Goal: Task Accomplishment & Management: Manage account settings

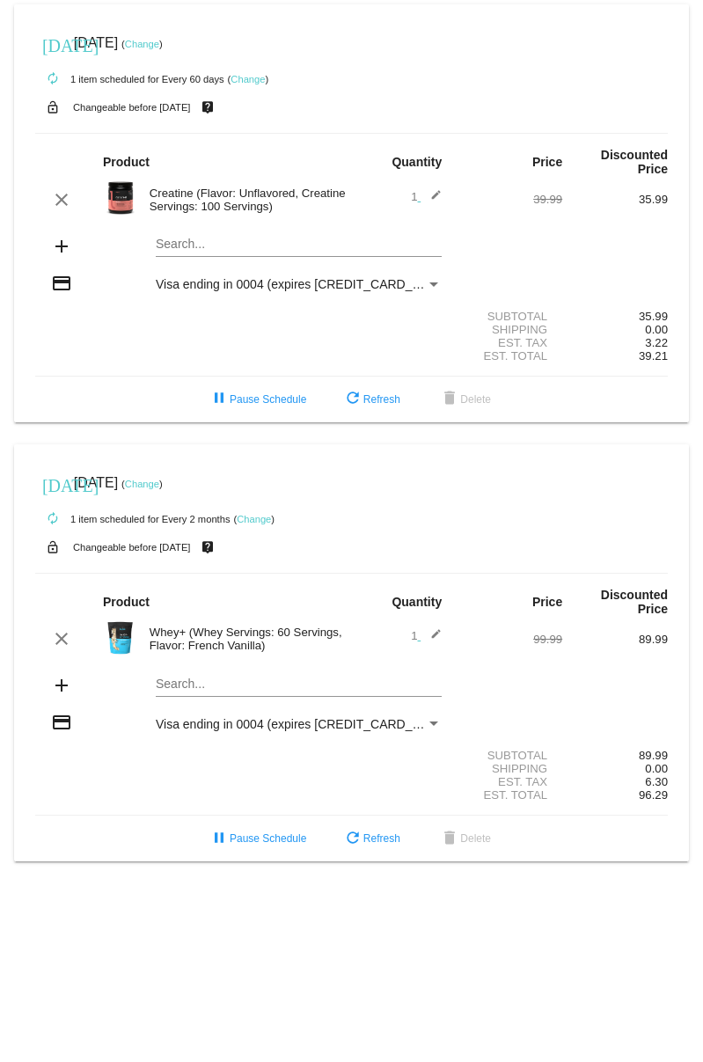
click at [268, 697] on mat-card "[DATE] [DATE] ( Change ) autorenew 1 item scheduled for Every 2 months ( Change…" at bounding box center [351, 653] width 675 height 418
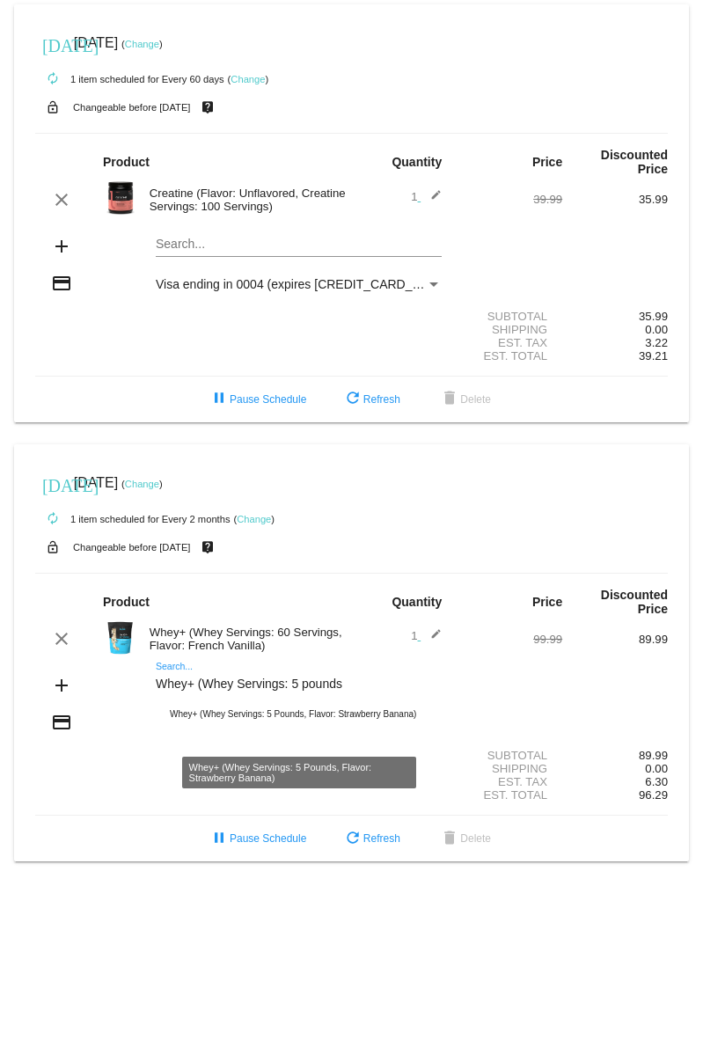
type input "Whey+ (Whey Servings: 5 pounds"
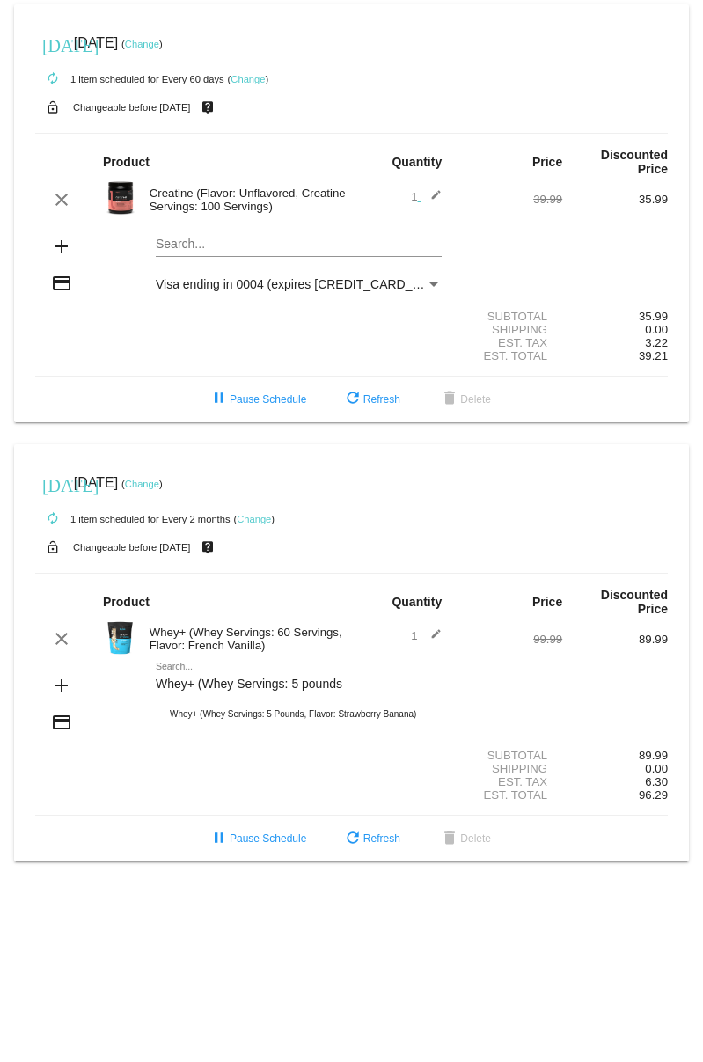
click at [128, 775] on div "Shipping 0.00" at bounding box center [351, 768] width 632 height 13
click at [105, 775] on div "Shipping 0.00" at bounding box center [351, 768] width 632 height 13
click at [77, 844] on div "pause Pause Schedule refresh Refresh delete Delete" at bounding box center [351, 838] width 661 height 32
click at [322, 993] on body "today Nov 3 2025 ( Change ) autorenew 1 item scheduled for Every 60 days ( Chan…" at bounding box center [351, 531] width 703 height 1062
drag, startPoint x: 234, startPoint y: 643, endPoint x: 194, endPoint y: 622, distance: 44.9
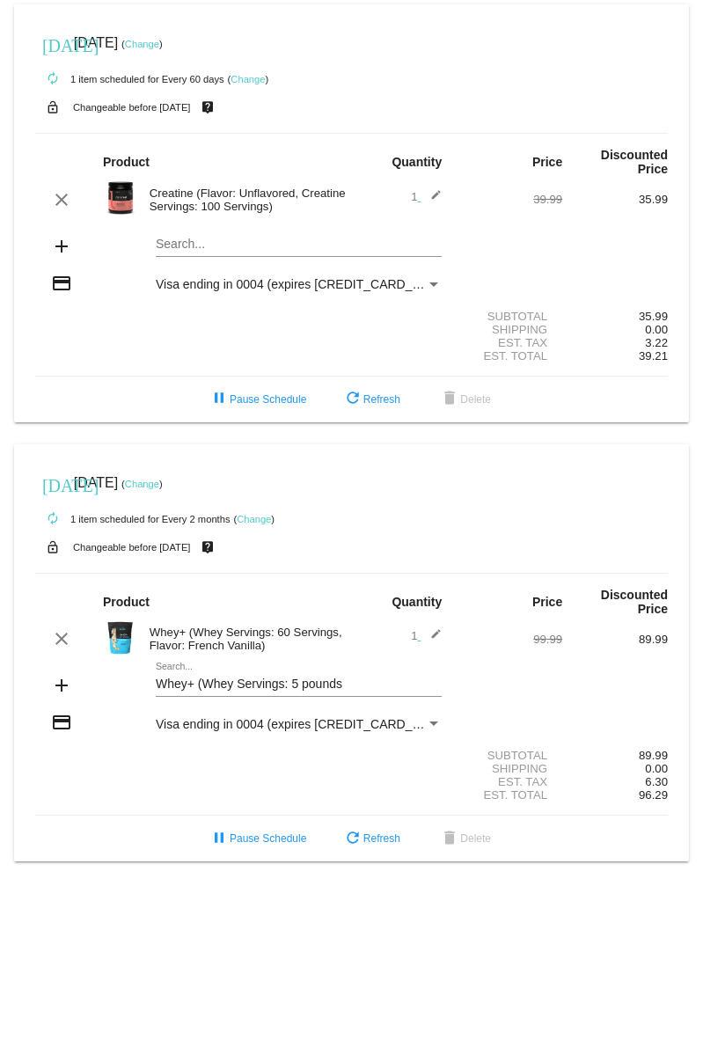
click at [235, 643] on div "Whey+ (Whey Servings: 60 Servings, Flavor: French Vanilla)" at bounding box center [246, 638] width 211 height 26
click at [126, 641] on img at bounding box center [120, 637] width 35 height 35
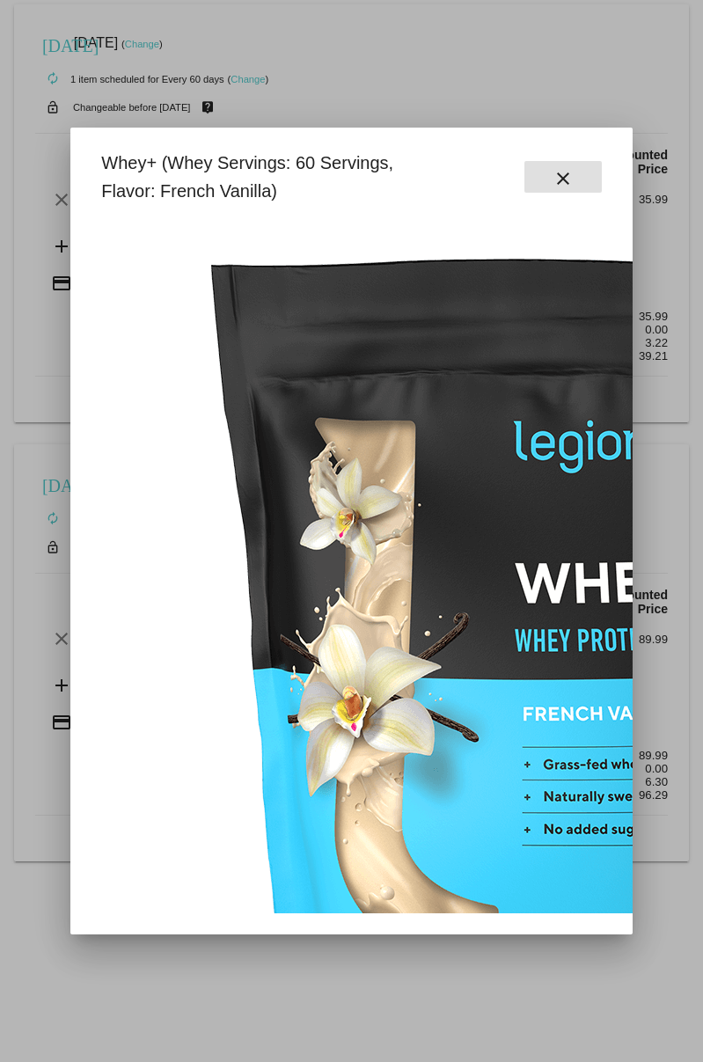
click at [259, 170] on div "Whey+ (Whey Servings: 60 Servings, Flavor: French Vanilla)" at bounding box center [264, 177] width 347 height 56
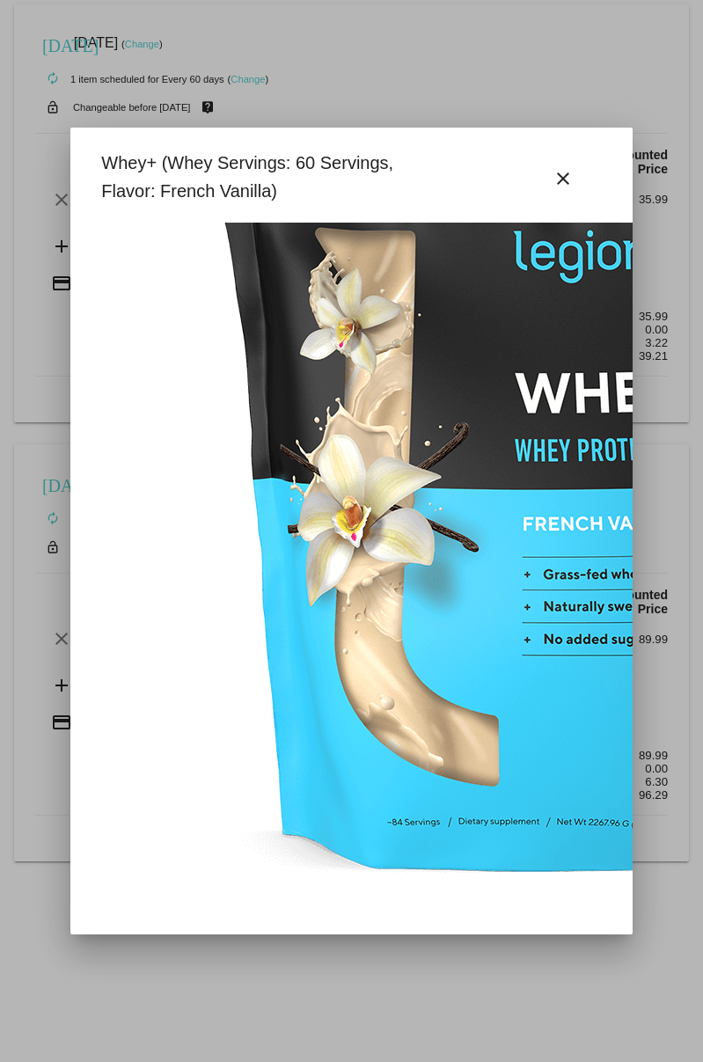
click at [568, 117] on div at bounding box center [351, 531] width 703 height 1062
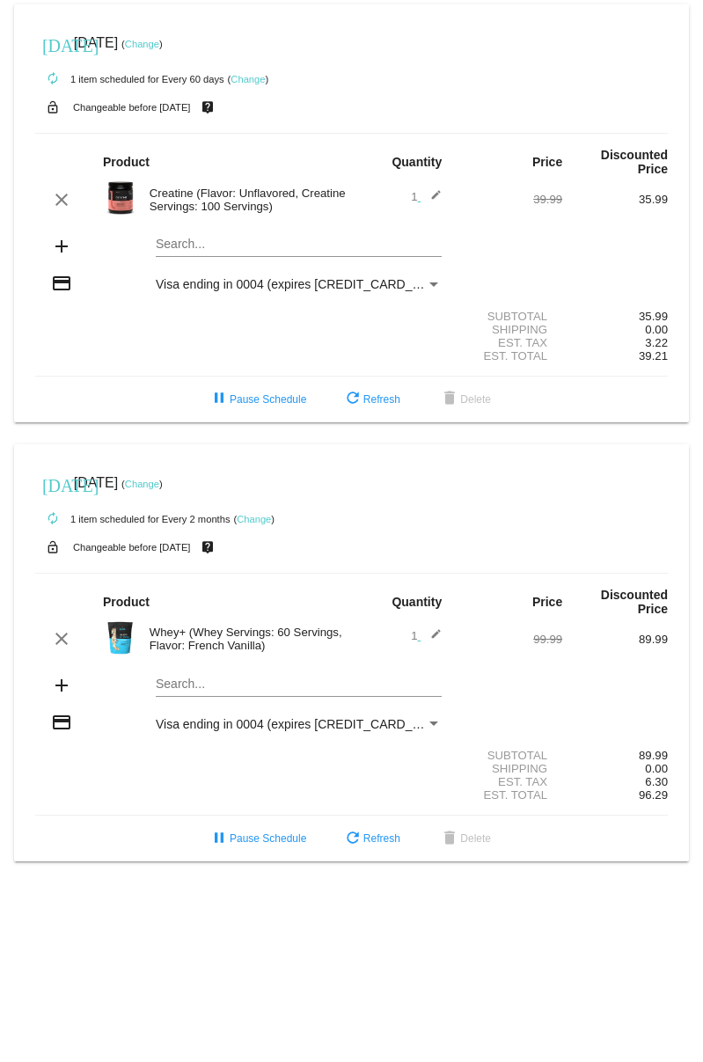
click at [188, 45] on div "[DATE] [DATE] ( Change )" at bounding box center [351, 43] width 632 height 35
click at [159, 45] on link "Change" at bounding box center [142, 44] width 34 height 11
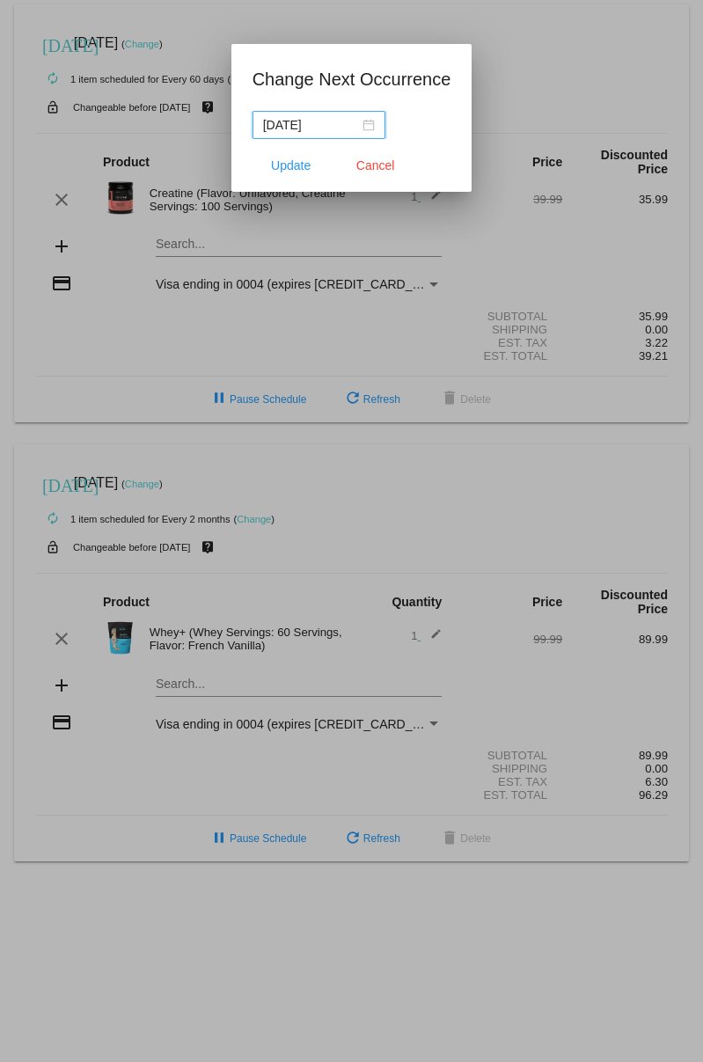
click at [354, 132] on div "[DATE]" at bounding box center [319, 124] width 112 height 19
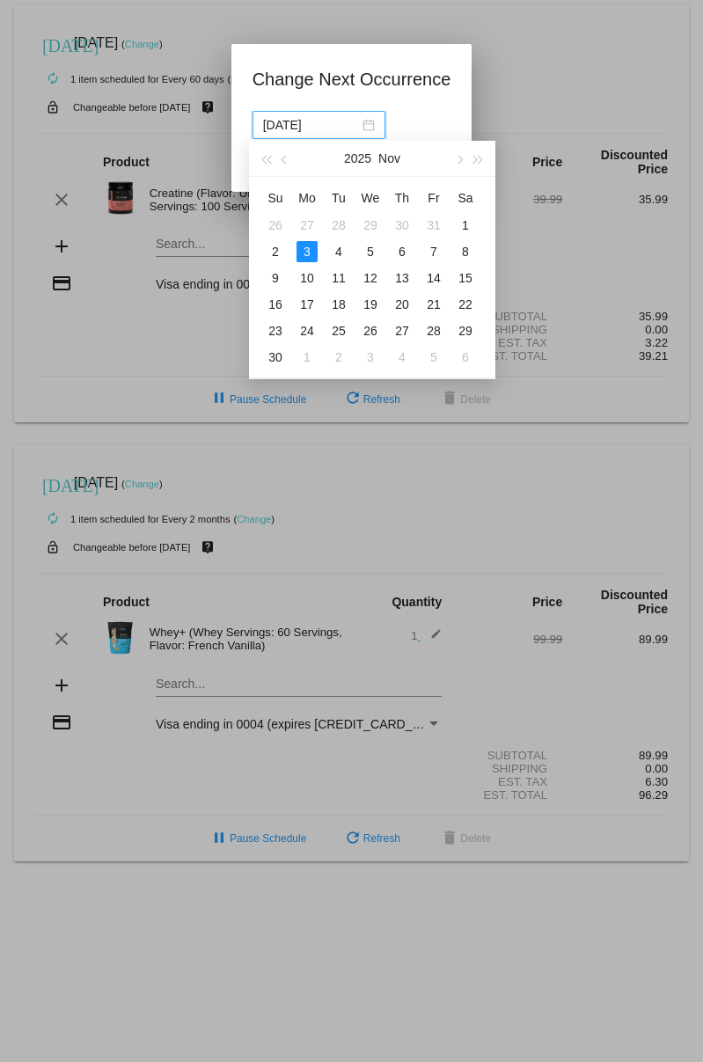
click at [333, 246] on div "4" at bounding box center [338, 251] width 21 height 21
type input "[DATE]"
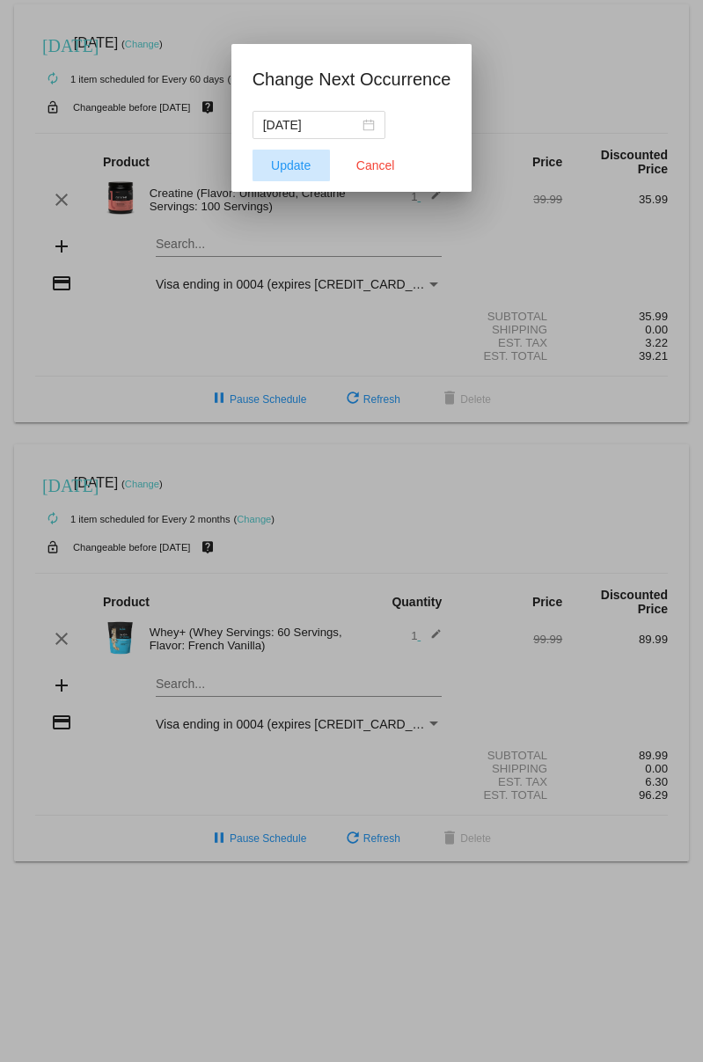
click at [293, 166] on span "Update" at bounding box center [291, 165] width 40 height 14
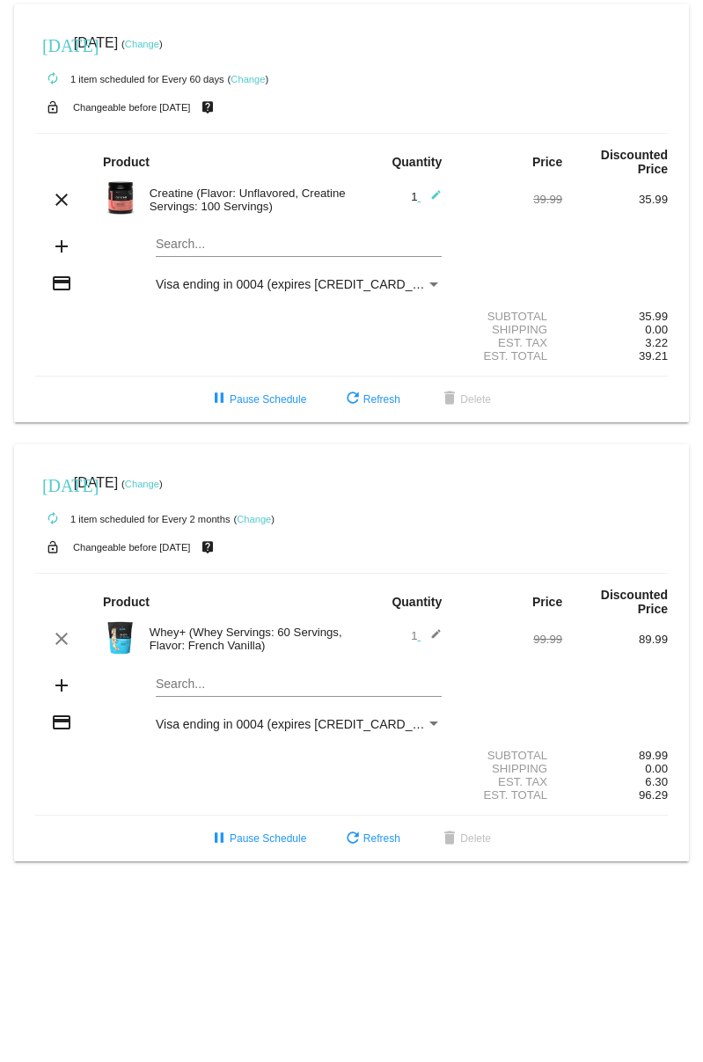
click at [208, 697] on div at bounding box center [299, 696] width 286 height 1
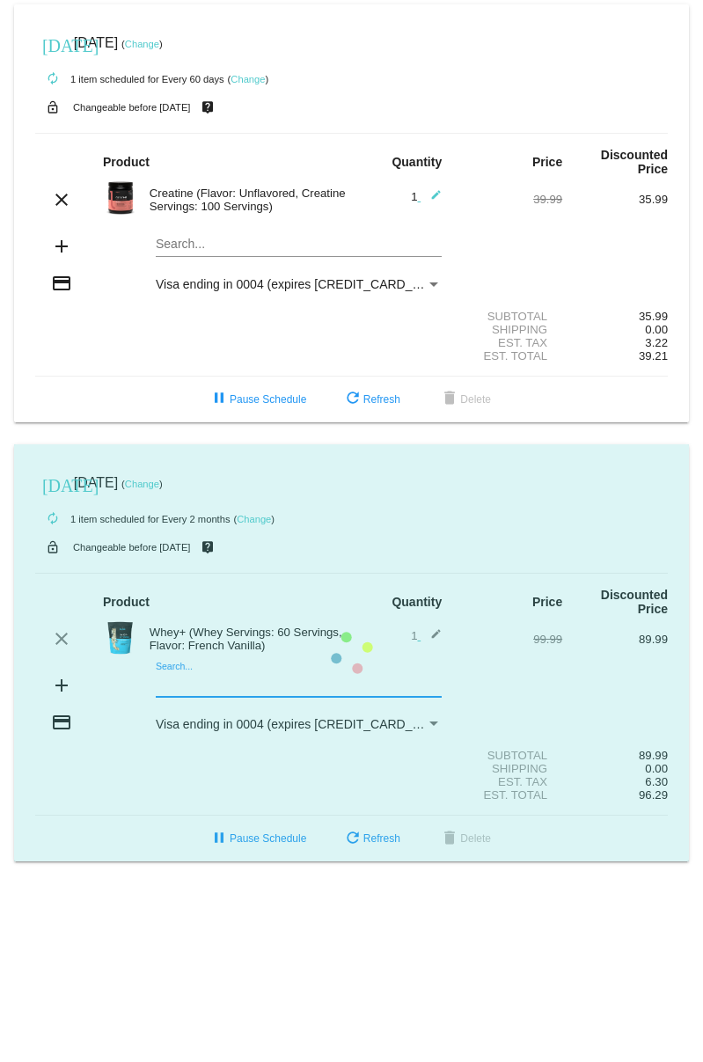
click at [220, 697] on mat-card "[DATE] [DATE] ( Change ) autorenew 1 item scheduled for Every 2 months ( Change…" at bounding box center [351, 653] width 675 height 418
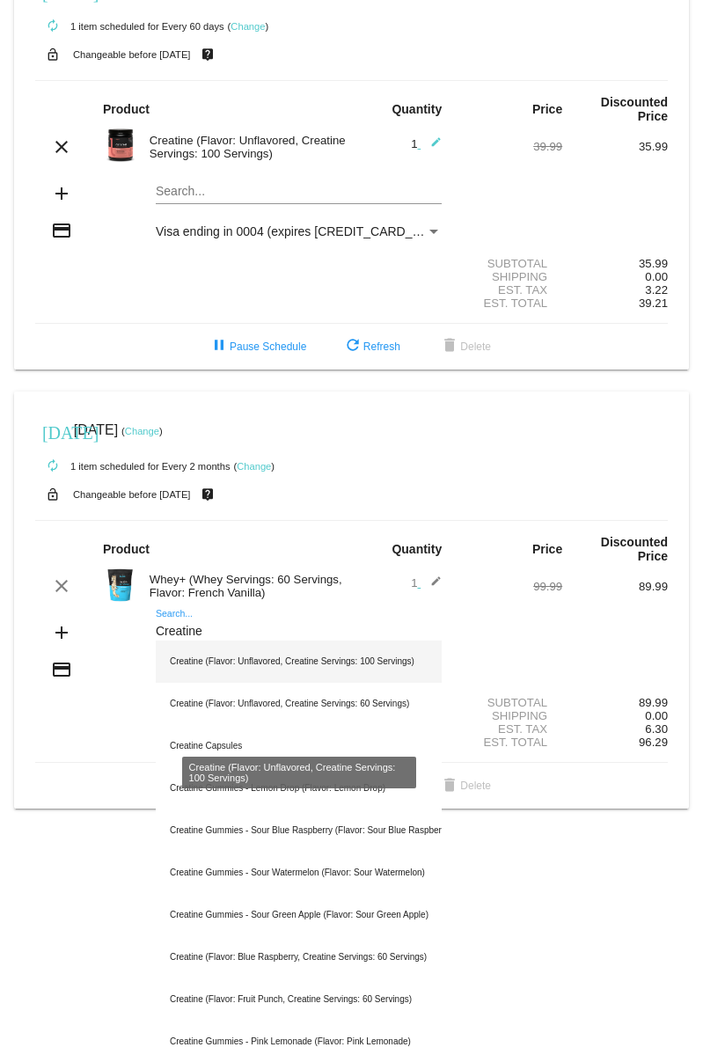
scroll to position [55, 0]
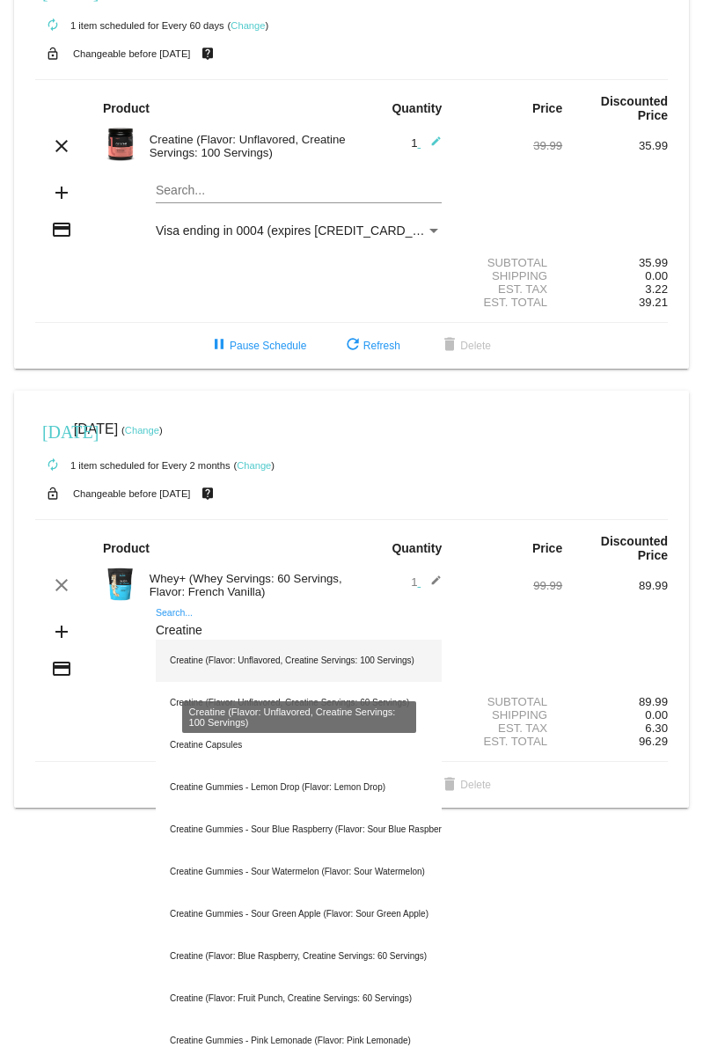
type input "Creatine"
click at [230, 672] on div "Creatine (Flavor: Unflavored, Creatine Servings: 100 Servings)" at bounding box center [299, 660] width 286 height 42
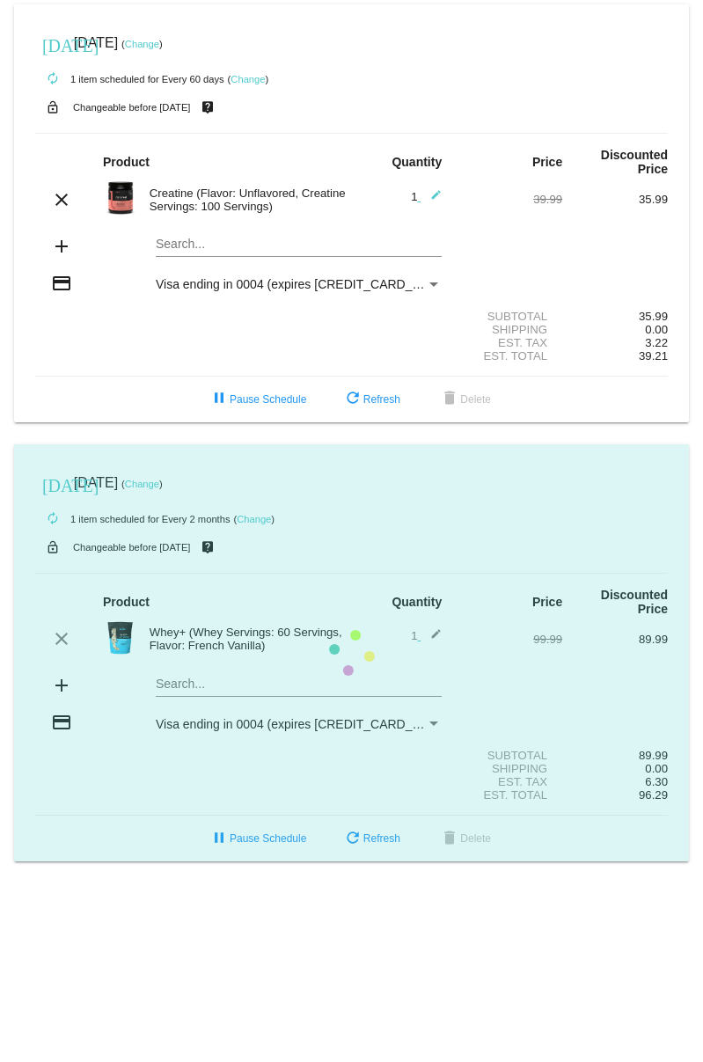
scroll to position [0, 0]
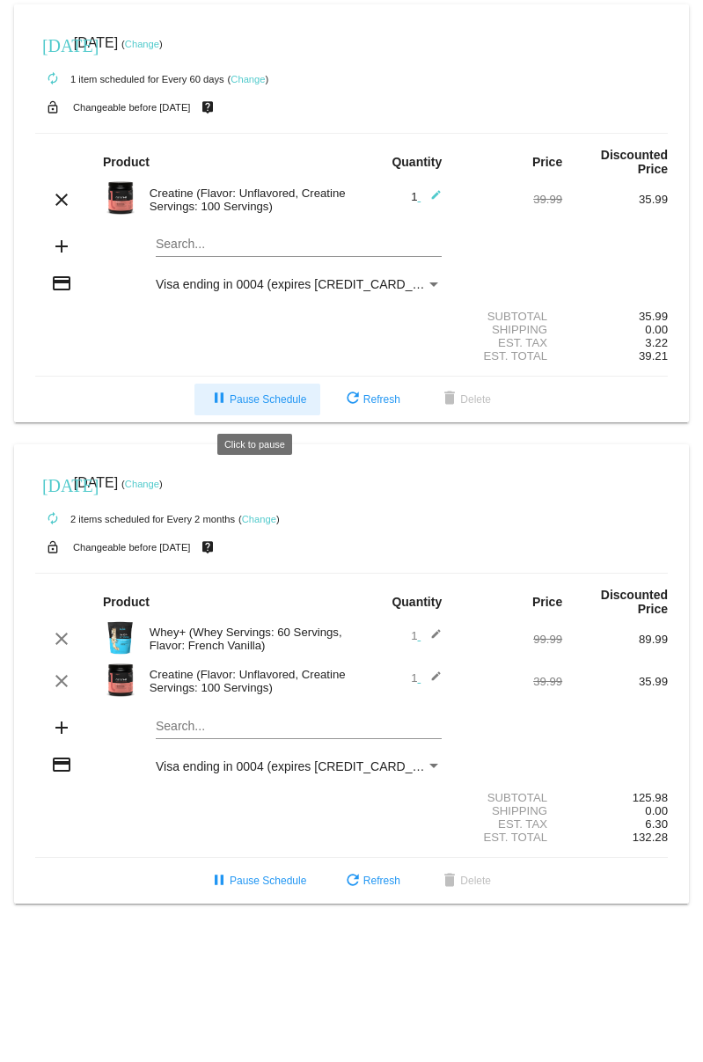
click at [270, 397] on button "pause Pause Schedule" at bounding box center [257, 399] width 126 height 32
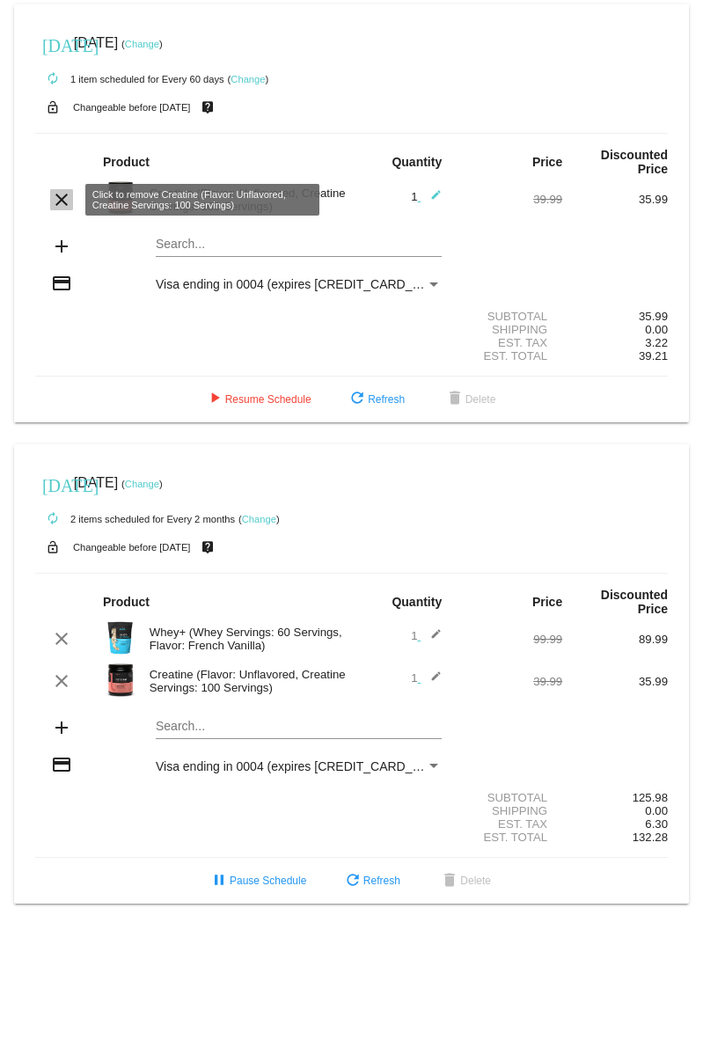
click at [60, 208] on mat-icon "clear" at bounding box center [61, 199] width 21 height 21
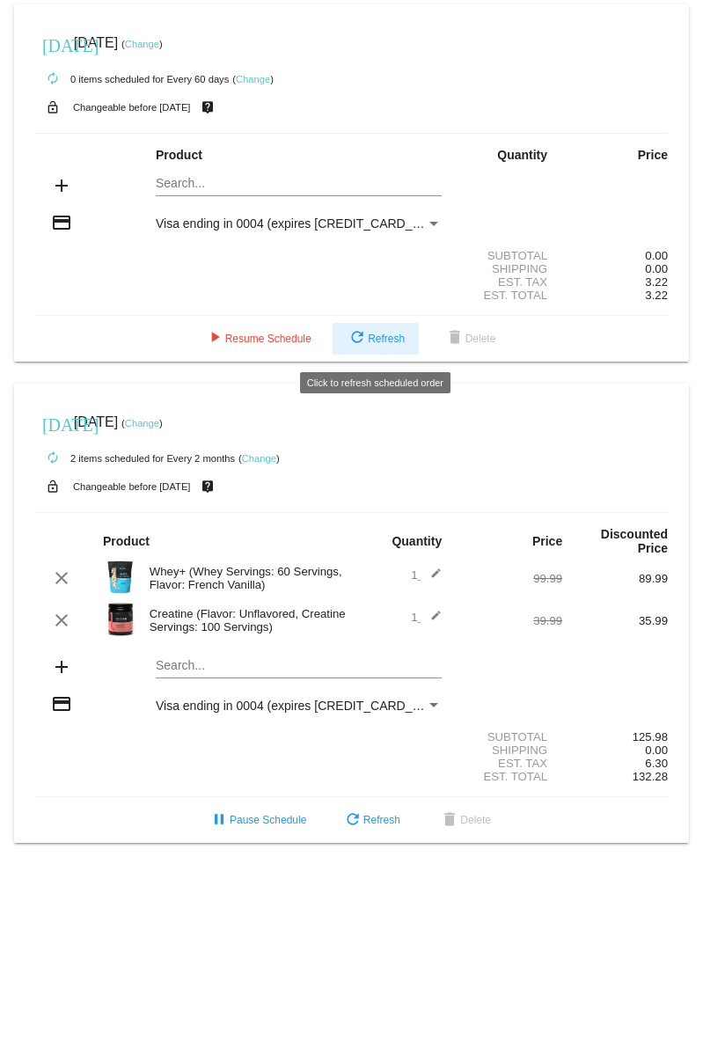
click at [356, 339] on mat-icon "refresh" at bounding box center [357, 338] width 21 height 21
click at [362, 349] on mat-icon "refresh" at bounding box center [357, 338] width 21 height 21
click at [159, 47] on link "Change" at bounding box center [142, 44] width 34 height 11
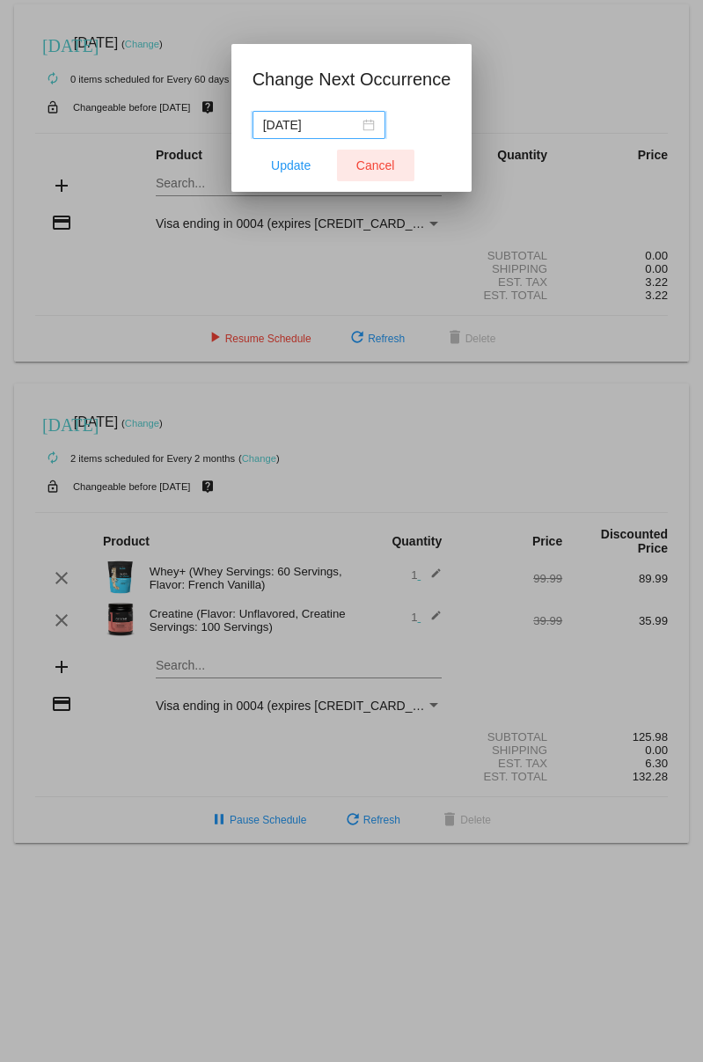
click at [370, 171] on span "Cancel" at bounding box center [375, 165] width 39 height 14
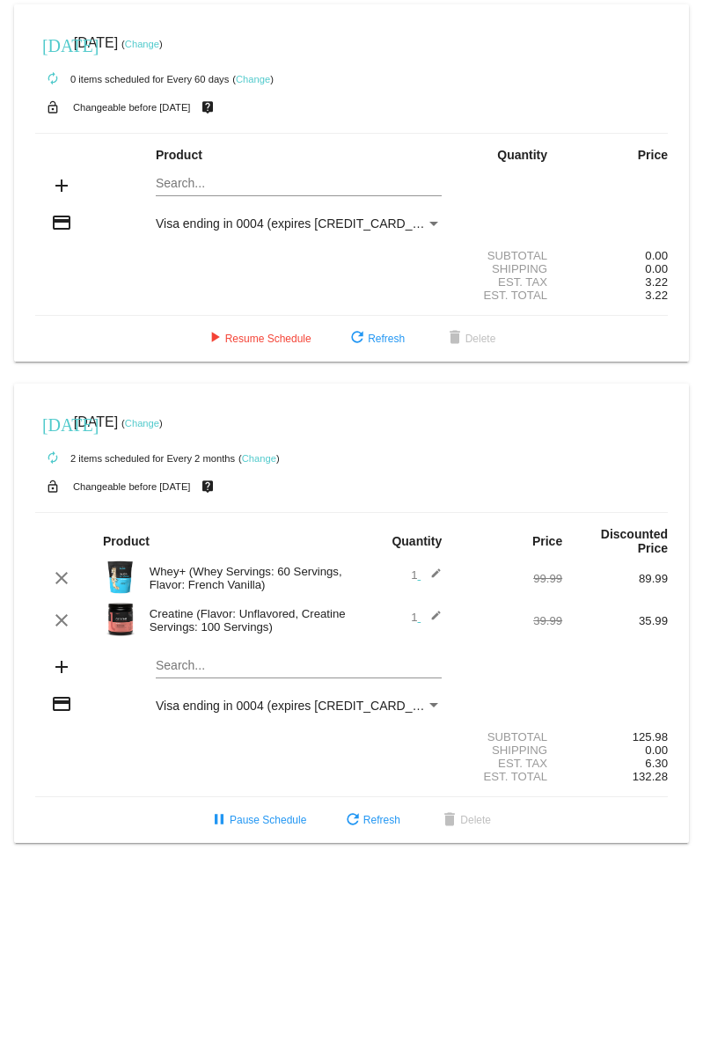
click at [259, 79] on link "Change" at bounding box center [253, 79] width 34 height 11
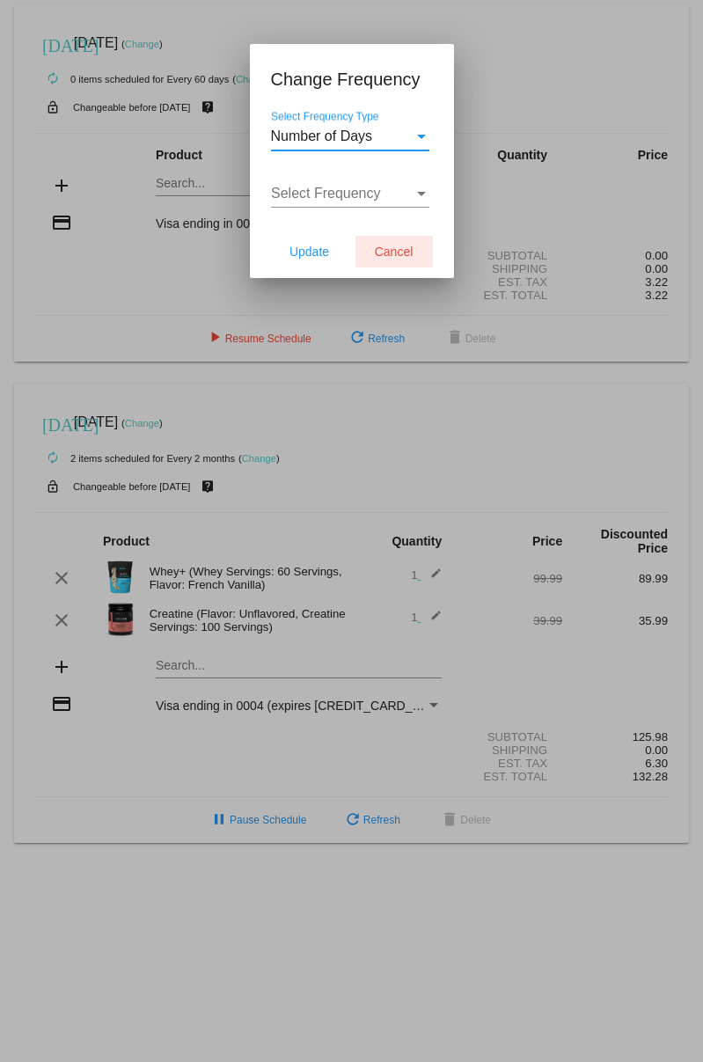
click at [391, 238] on button "Cancel" at bounding box center [393, 252] width 77 height 32
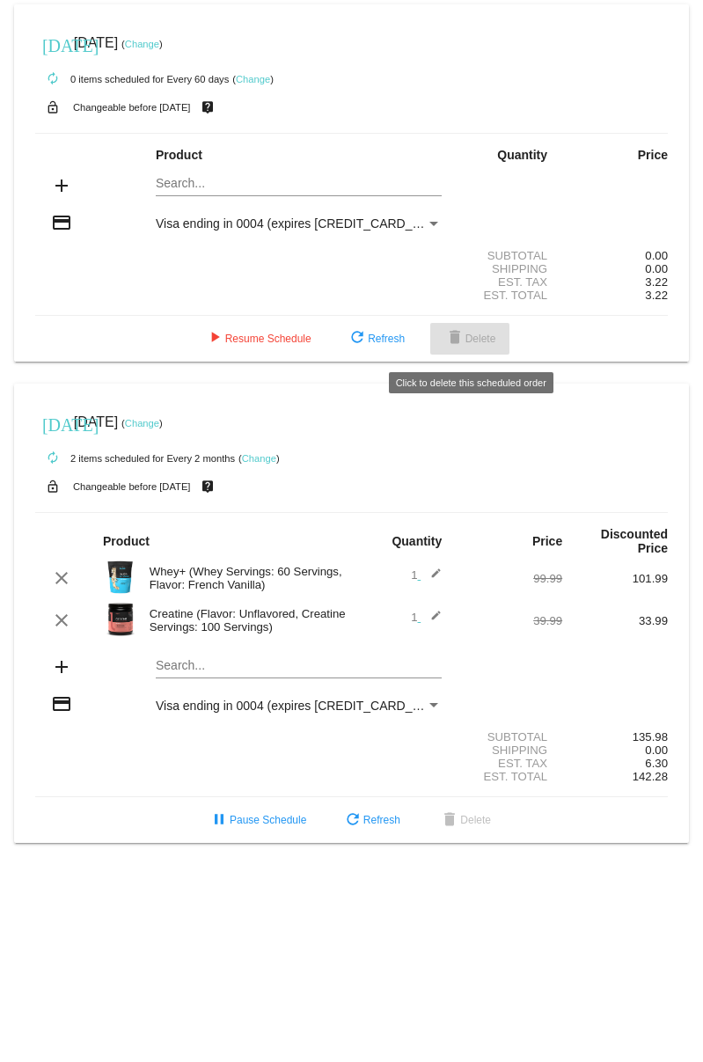
click at [467, 345] on span "delete Delete" at bounding box center [470, 338] width 52 height 12
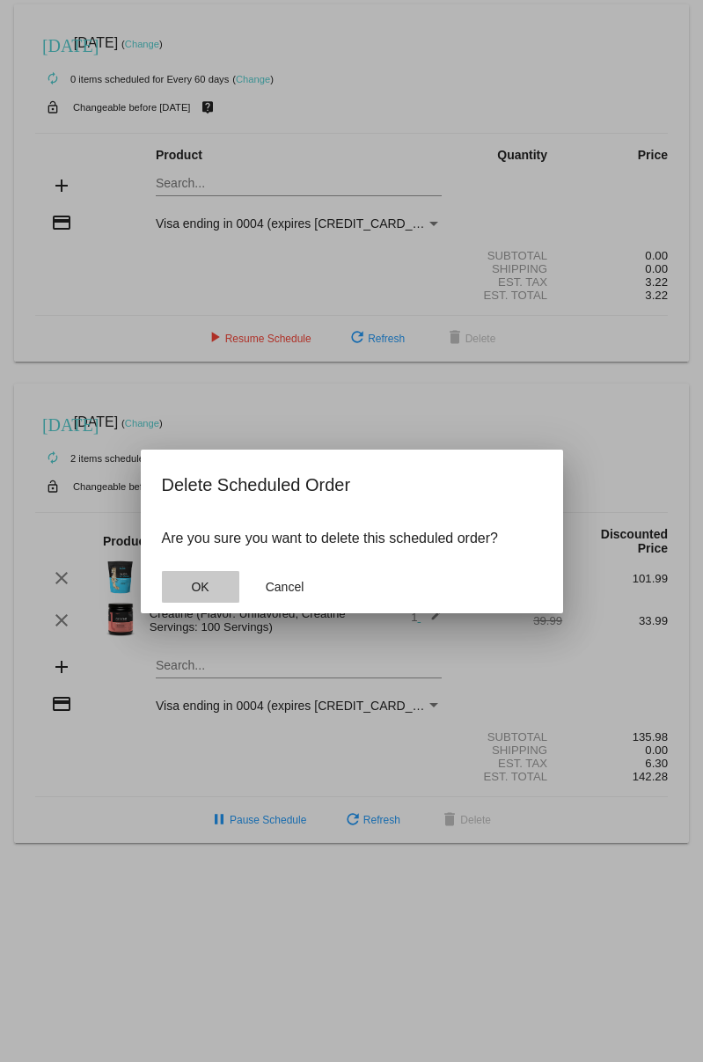
click at [179, 590] on button "OK" at bounding box center [200, 587] width 77 height 32
